Goal: Task Accomplishment & Management: Complete application form

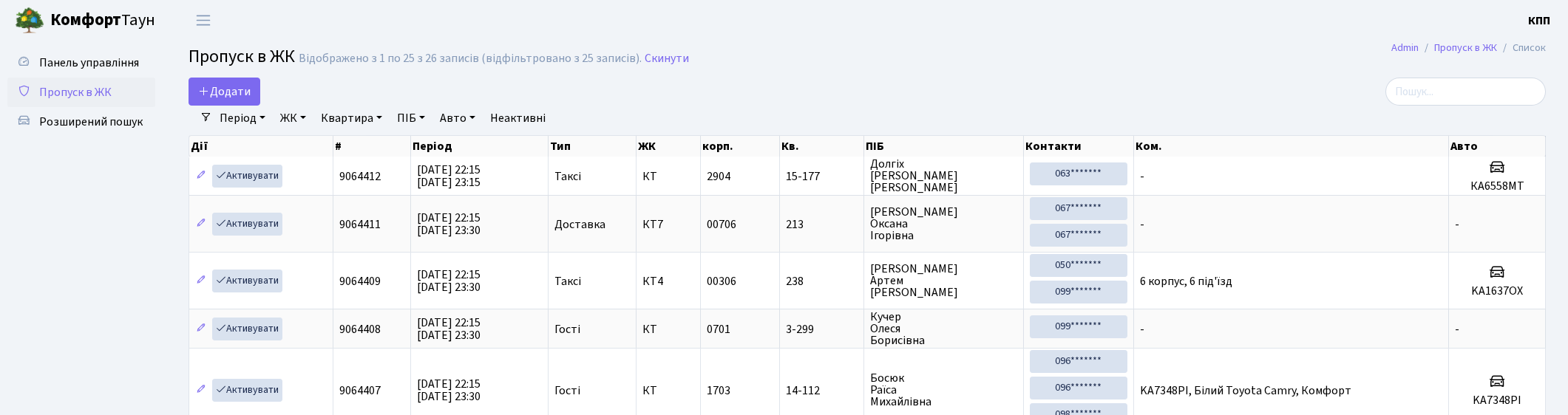
select select "25"
click at [235, 87] on span "Додати" at bounding box center [224, 92] width 52 height 16
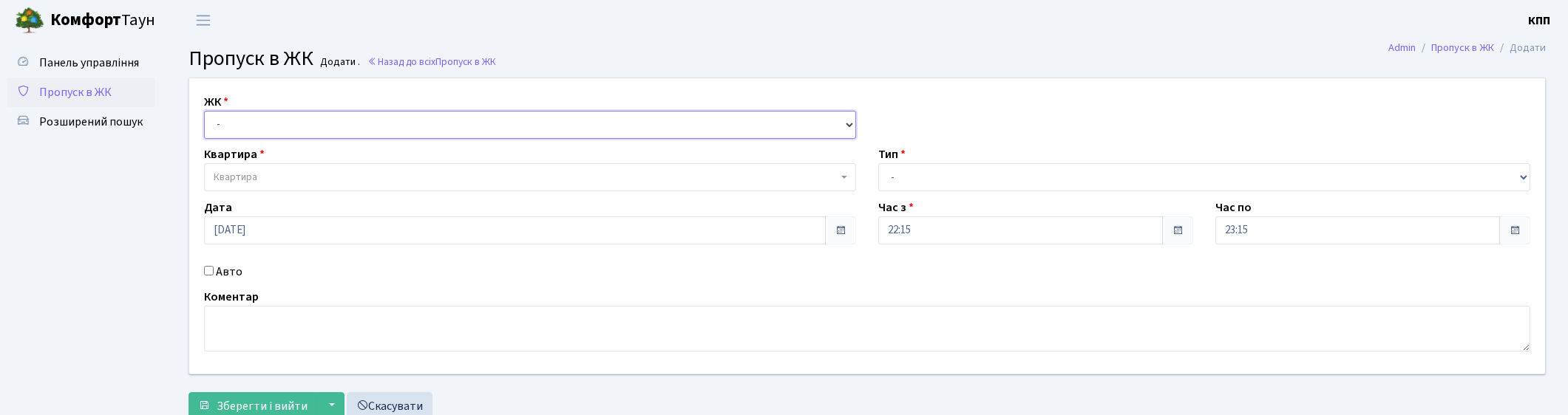
drag, startPoint x: 0, startPoint y: 0, endPoint x: 242, endPoint y: 127, distance: 273.3
click at [245, 127] on select "- КТ, вул. Регенераторна, 4 КТ2, просп. Соборності, 17 КТ3, вул. Березнева, 16 …" at bounding box center [530, 125] width 652 height 28
select select "271"
click at [204, 111] on select "- КТ, вул. Регенераторна, 4 КТ2, просп. Соборності, 17 КТ3, вул. Березнева, 16 …" at bounding box center [530, 125] width 652 height 28
select select
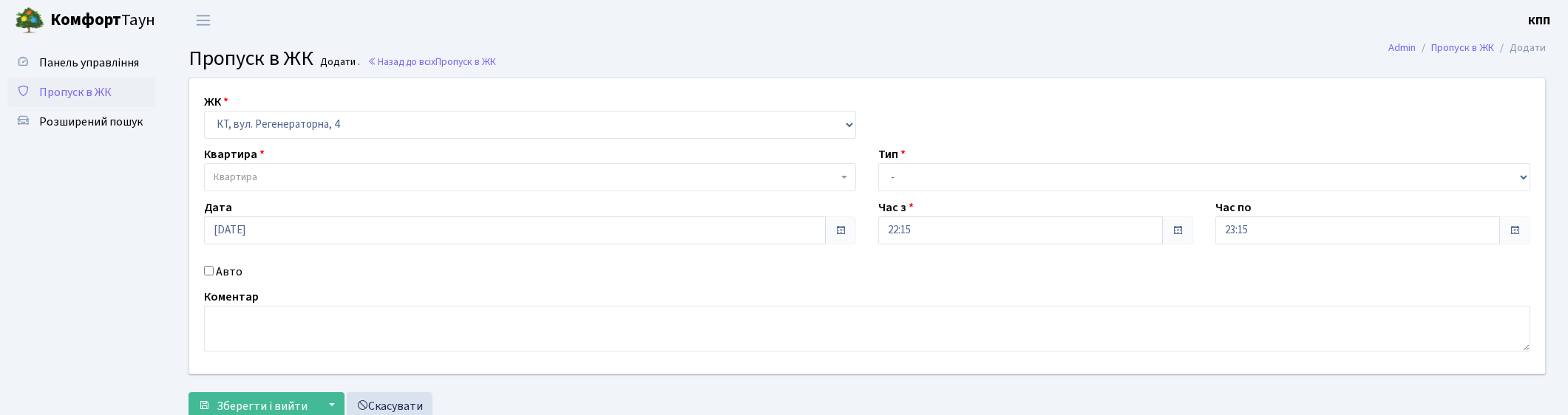
click at [217, 271] on label "Авто" at bounding box center [230, 272] width 27 height 18
click at [214, 271] on input "Авто" at bounding box center [209, 270] width 10 height 10
checkbox input "true"
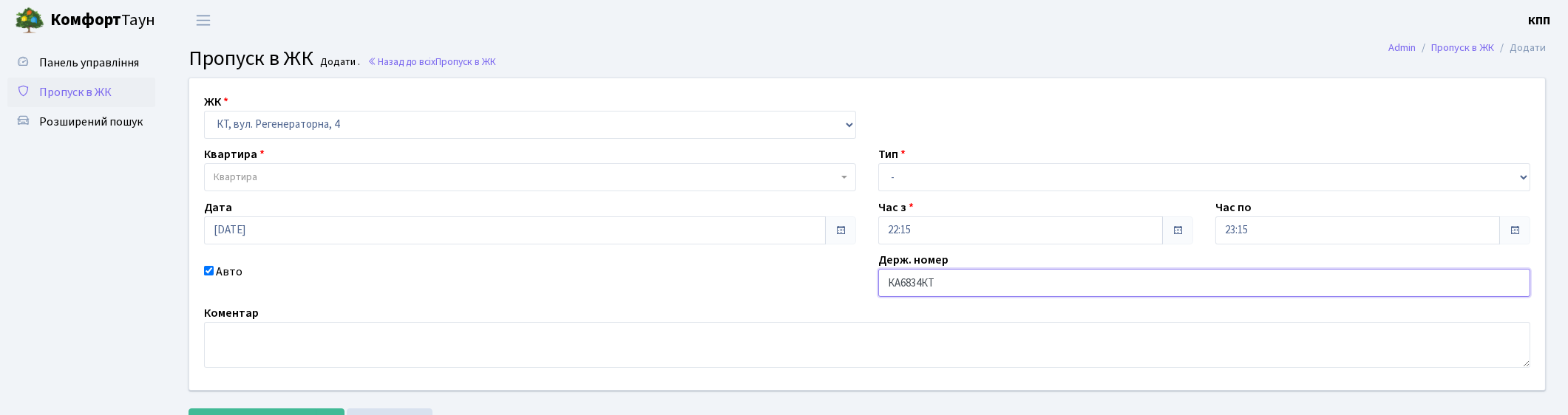
type input "КА6834КТ"
click at [266, 174] on span "Квартира" at bounding box center [526, 177] width 624 height 15
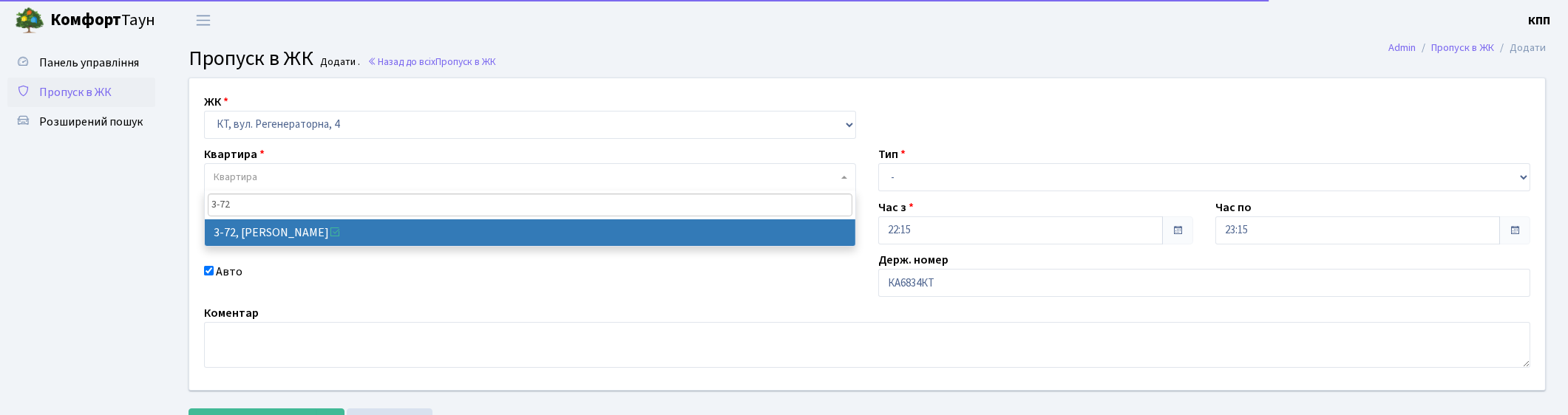
type input "3-72"
select select "881"
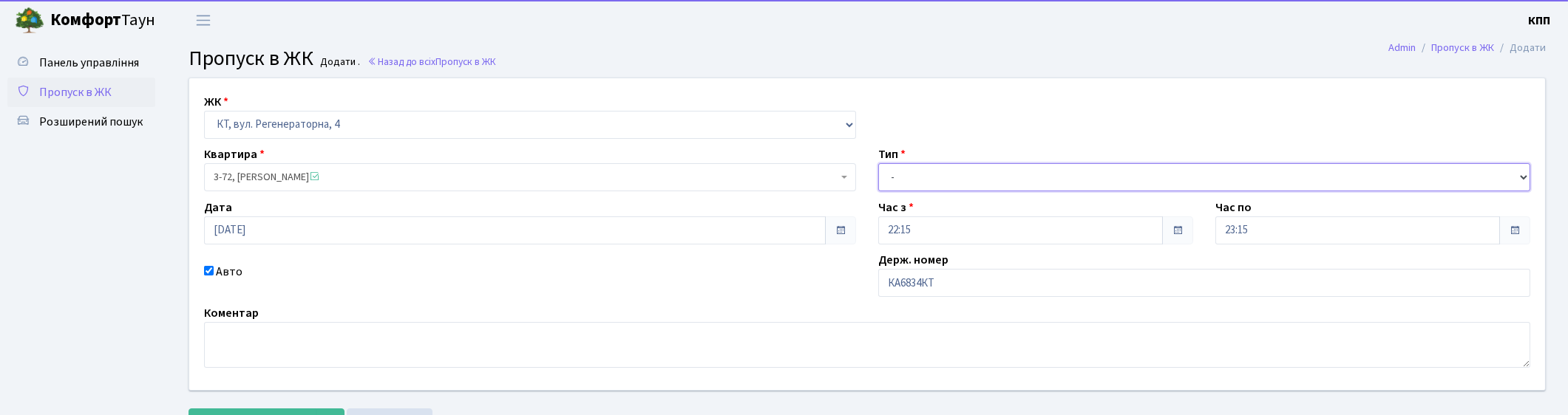
drag, startPoint x: 959, startPoint y: 178, endPoint x: 957, endPoint y: 190, distance: 12.2
click at [959, 178] on select "- Доставка Таксі Гості Сервіс" at bounding box center [1204, 177] width 652 height 28
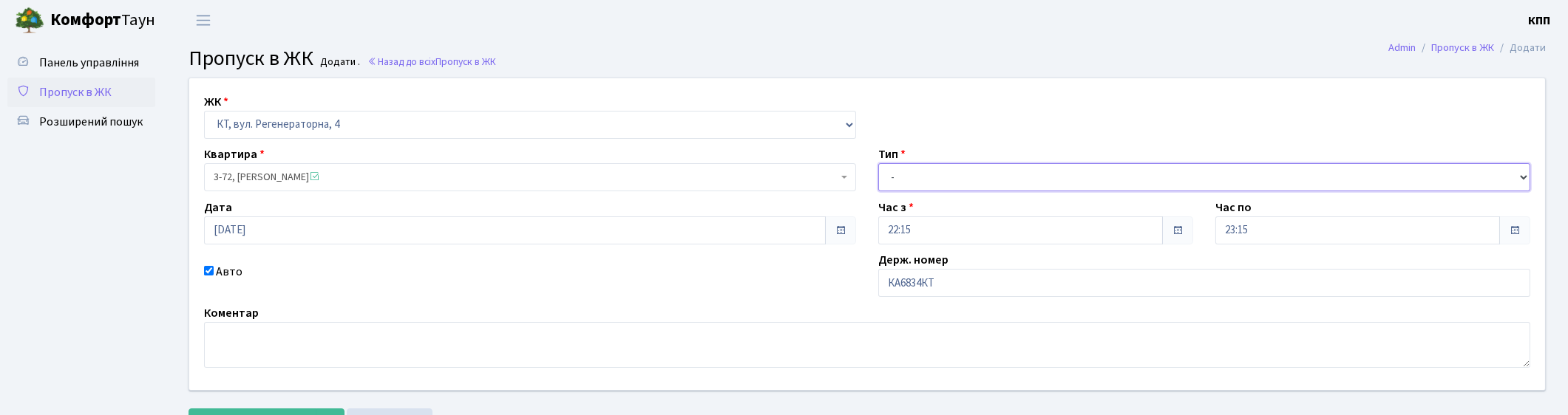
select select "2"
click at [878, 163] on select "- Доставка Таксі Гості Сервіс" at bounding box center [1204, 177] width 652 height 28
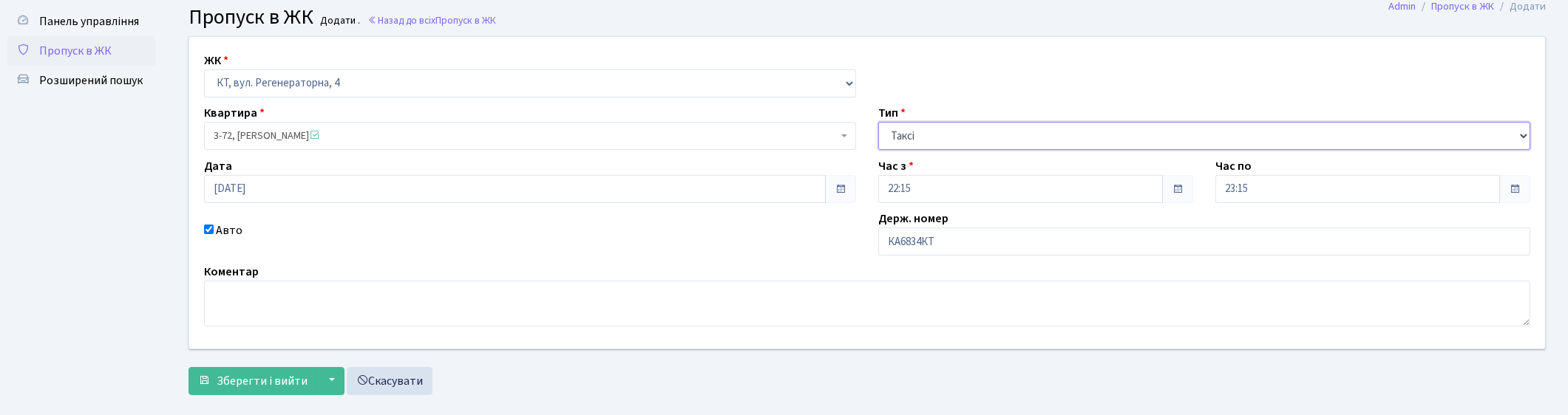
scroll to position [65, 0]
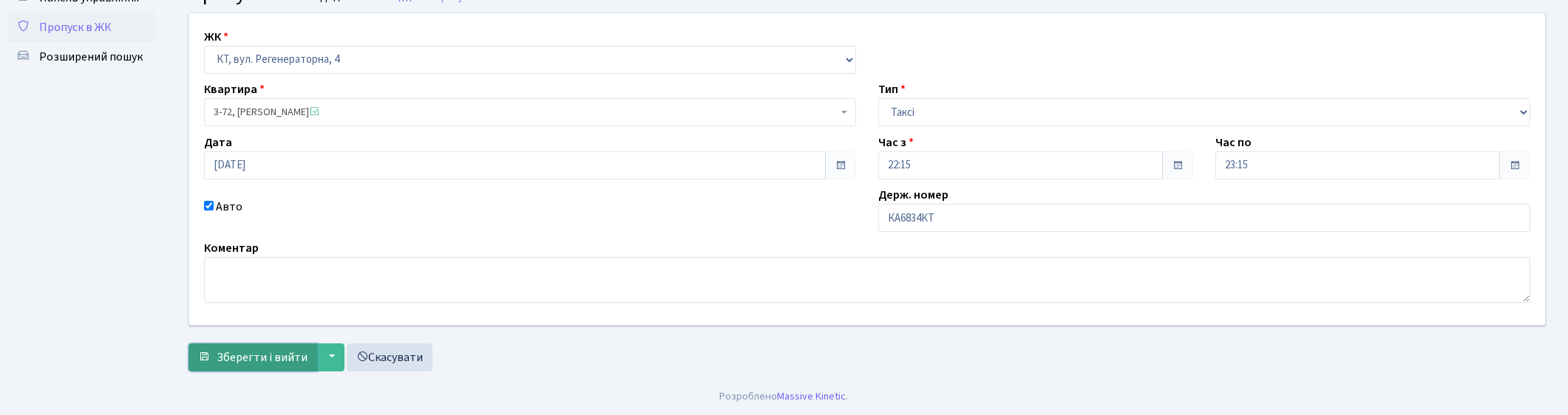
click at [286, 349] on span "Зберегти і вийти" at bounding box center [262, 358] width 91 height 16
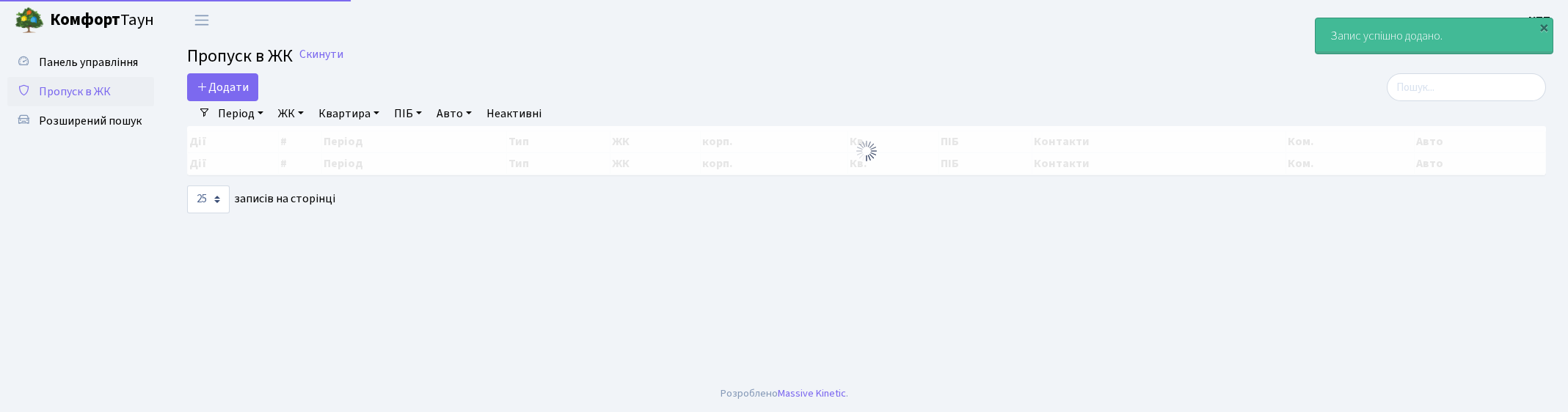
select select "25"
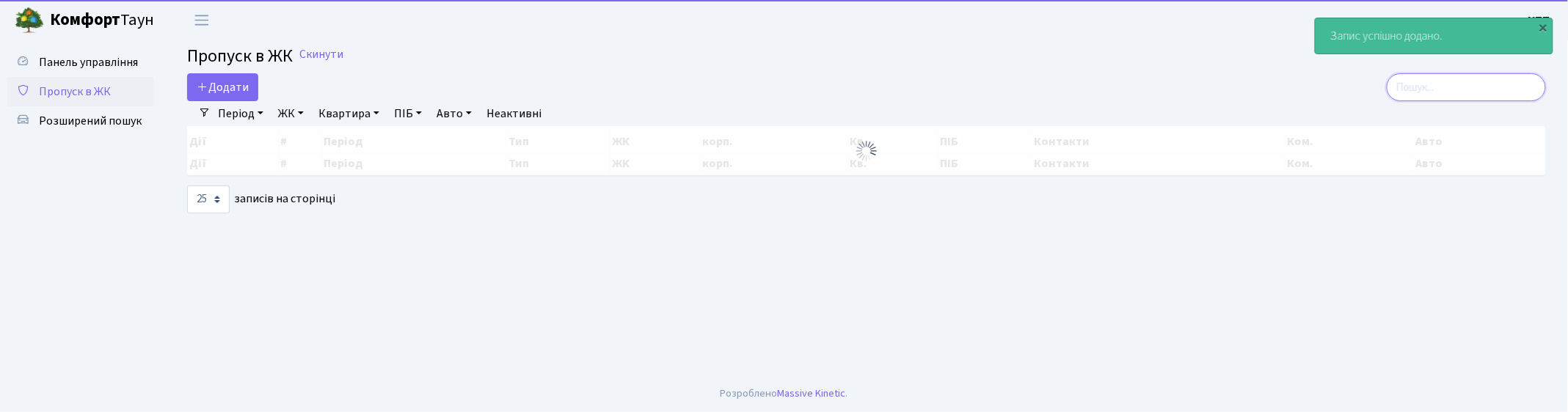
click at [1449, 92] on input "search" at bounding box center [1466, 87] width 159 height 28
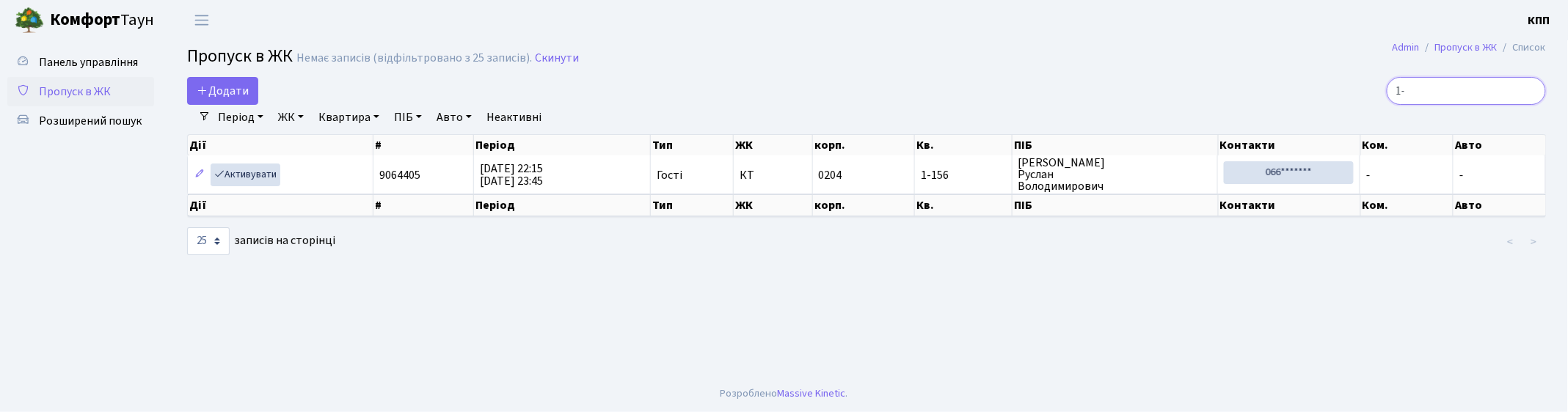
type input "1"
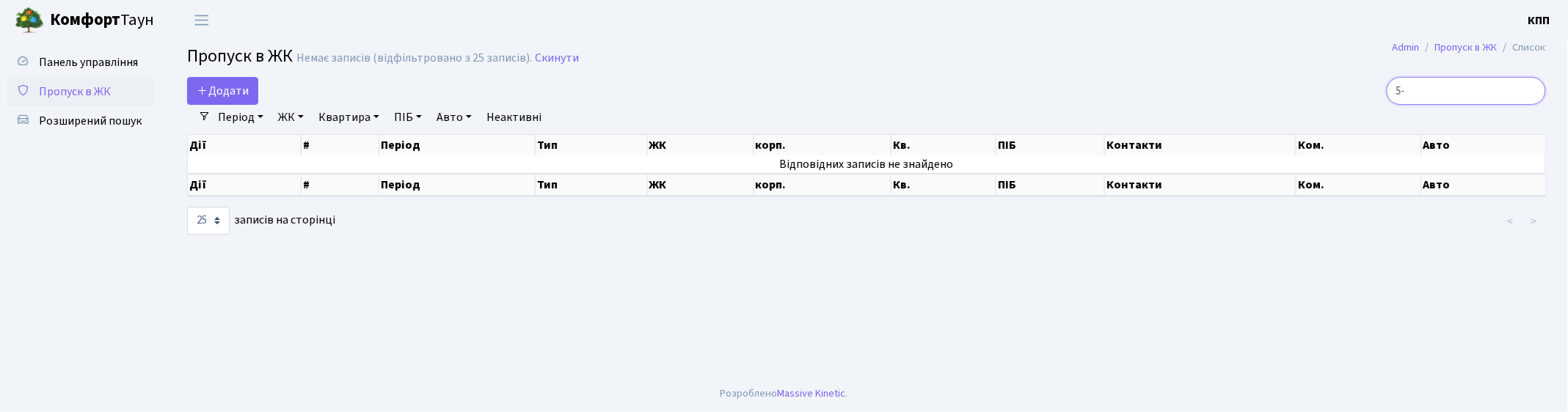
type input "5"
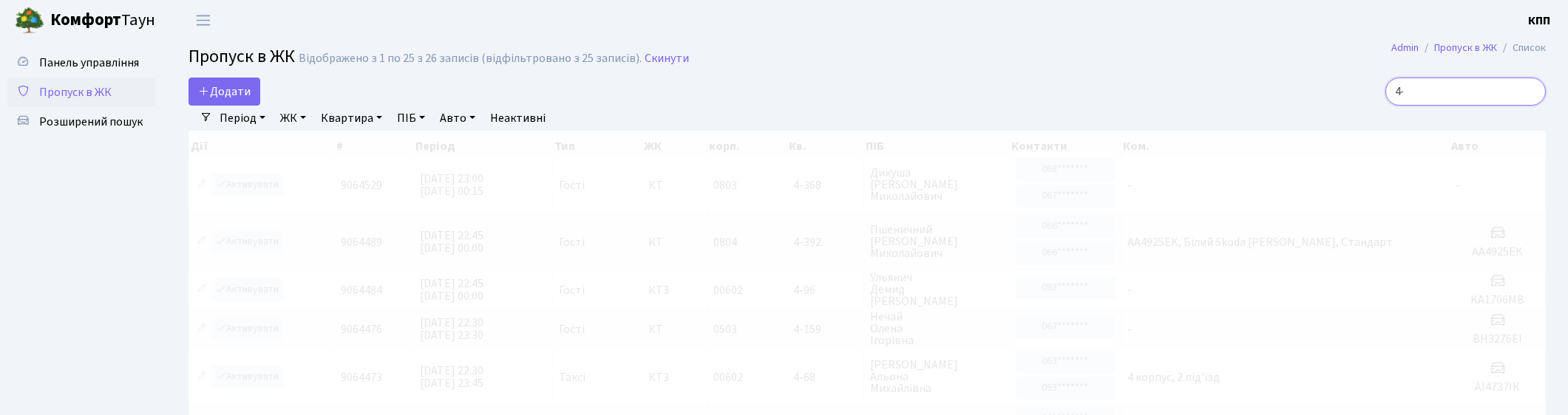
type input "4"
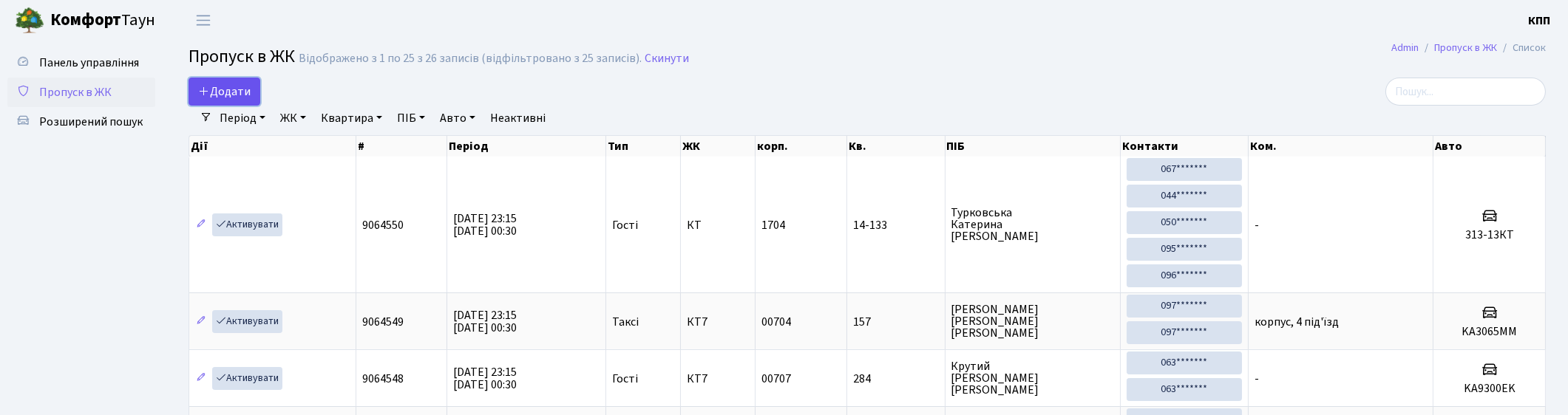
click at [230, 92] on span "Додати" at bounding box center [224, 92] width 52 height 16
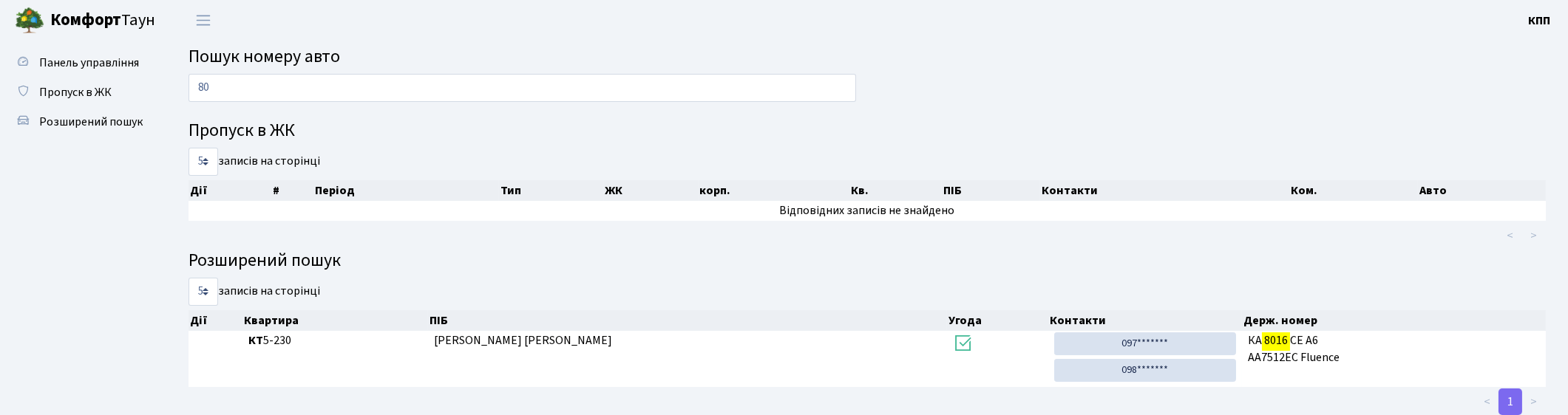
type input "8"
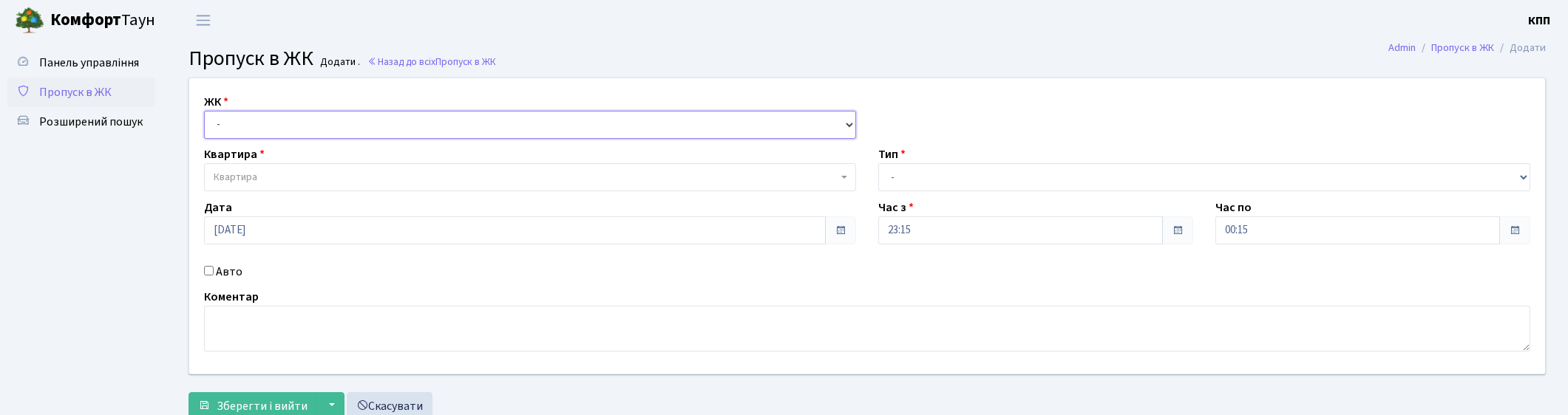
click at [242, 127] on select "- КТ, вул. Регенераторна, 4 КТ2, просп. Соборності, 17 КТ3, вул. Березнева, 16 …" at bounding box center [530, 125] width 652 height 28
select select "271"
click at [204, 111] on select "- КТ, вул. Регенераторна, 4 КТ2, просп. Соборності, 17 КТ3, вул. Березнева, 16 …" at bounding box center [530, 125] width 652 height 28
select select
click at [255, 172] on span "Квартира" at bounding box center [236, 177] width 44 height 15
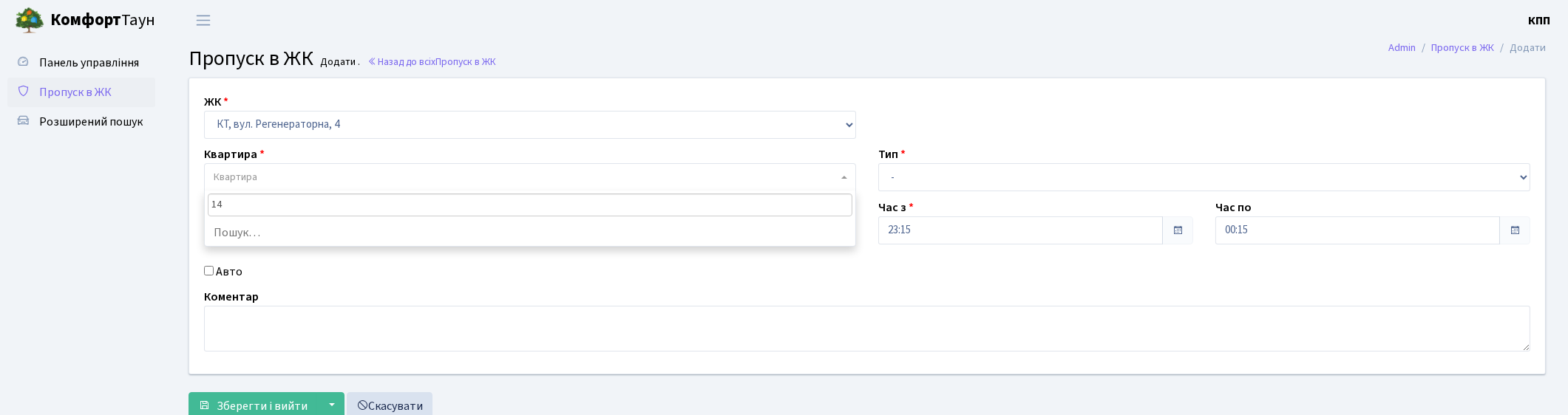
type input "14-"
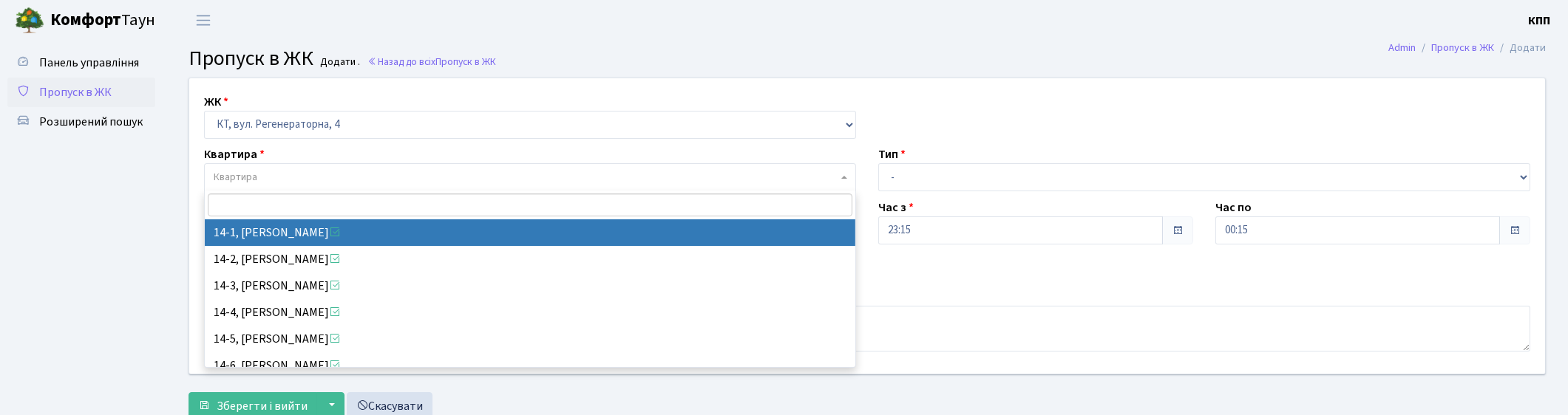
click at [85, 83] on link "Пропуск в ЖК" at bounding box center [81, 92] width 148 height 30
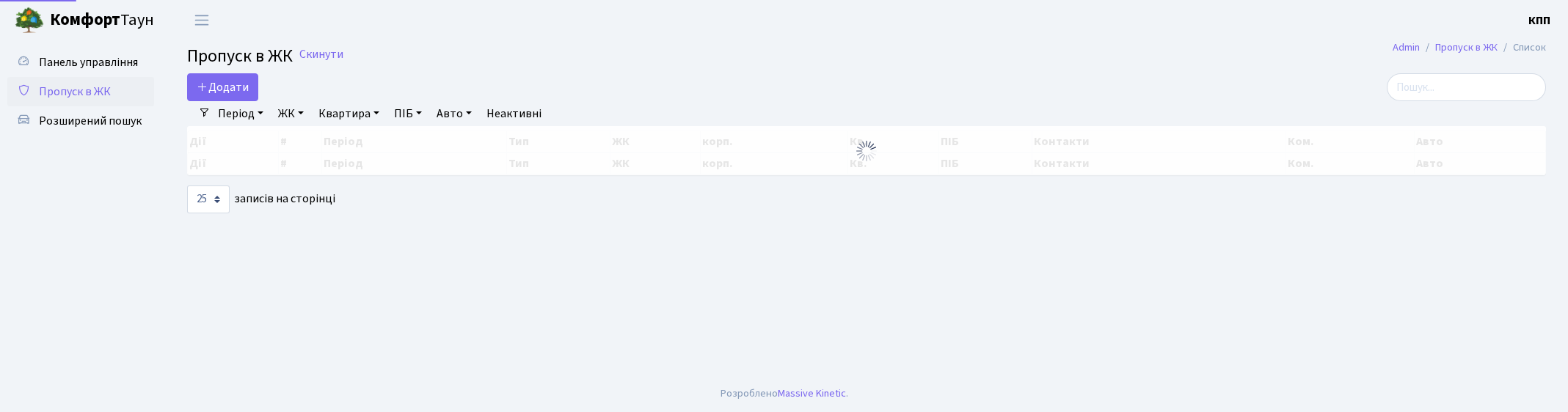
select select "25"
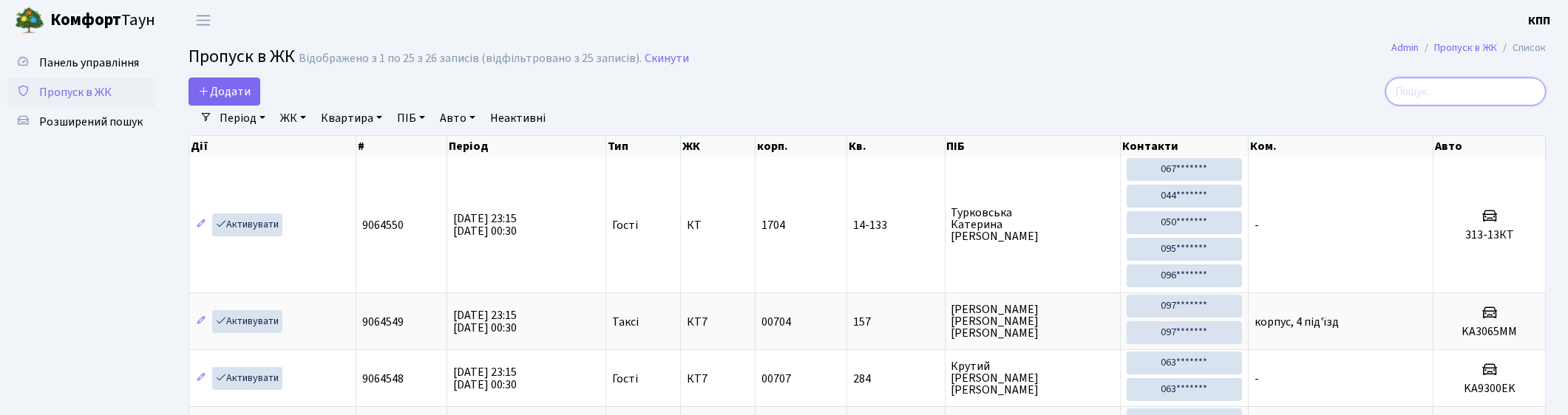
click at [1507, 90] on input "search" at bounding box center [1465, 92] width 160 height 28
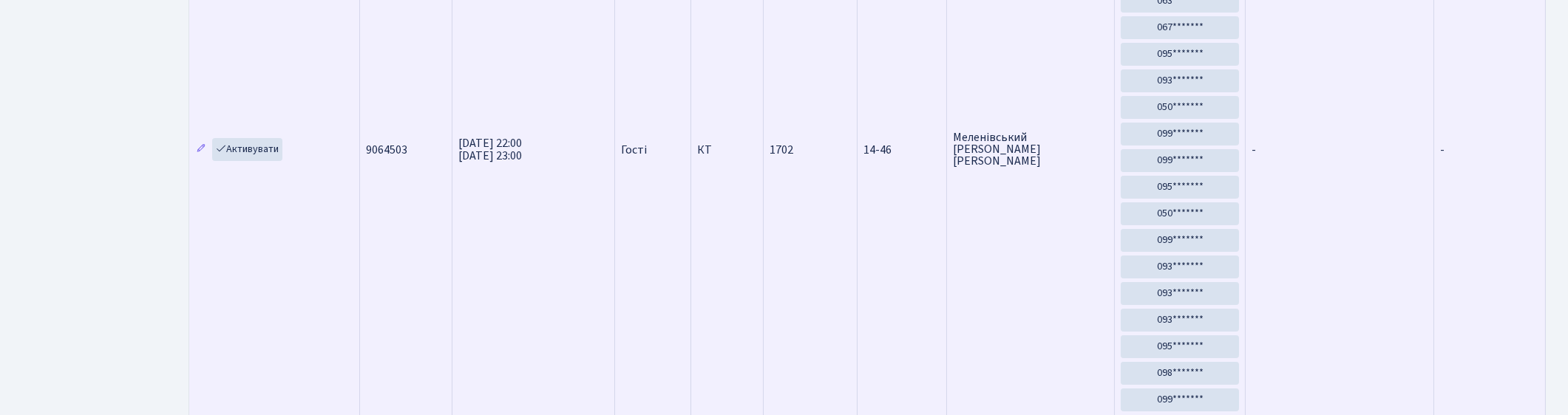
scroll to position [83, 0]
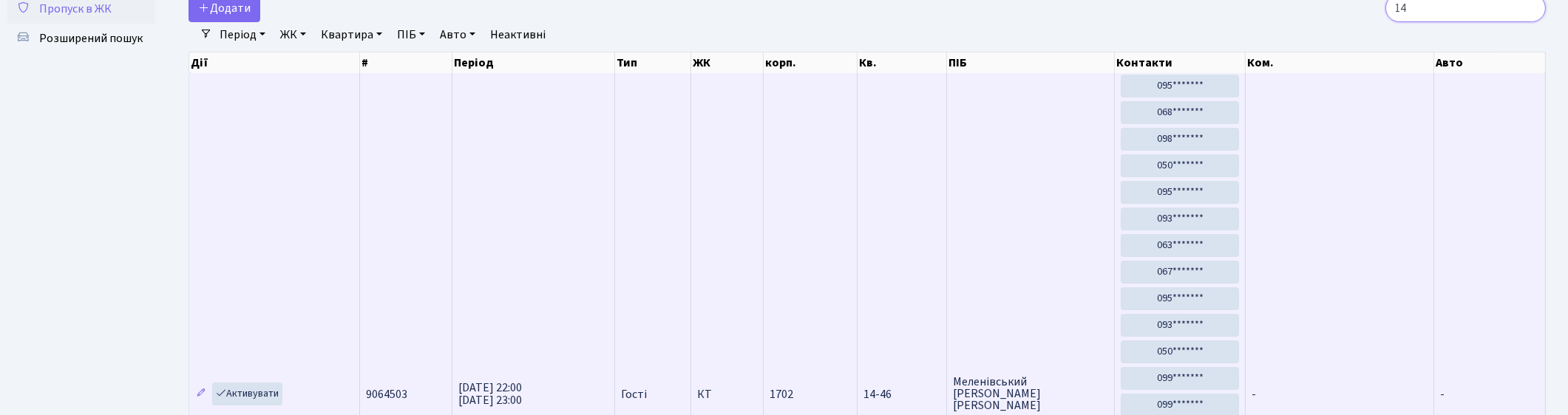
type input "1"
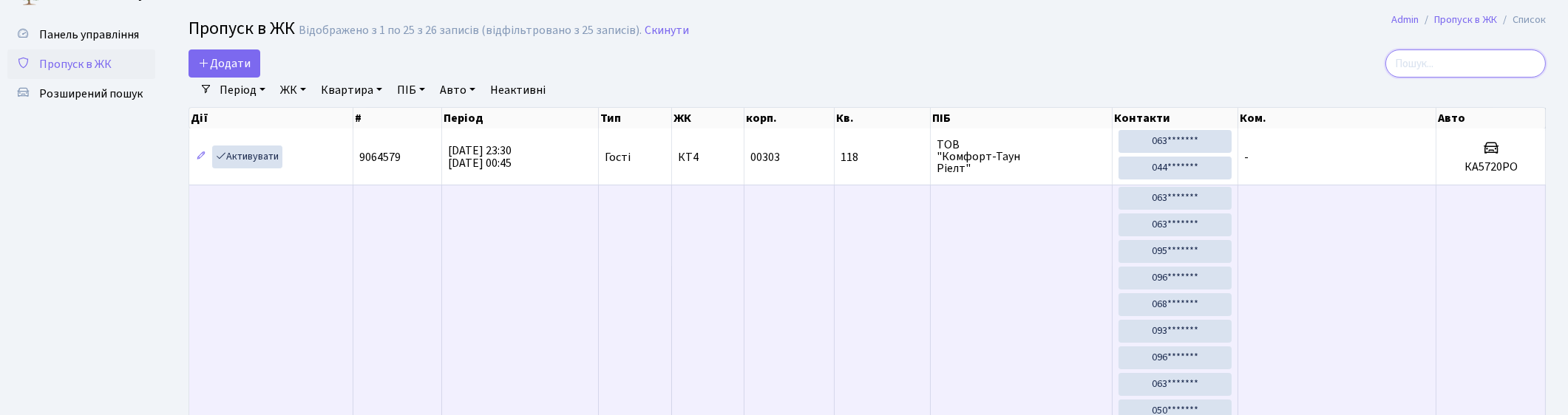
scroll to position [0, 0]
